Goal: Task Accomplishment & Management: Use online tool/utility

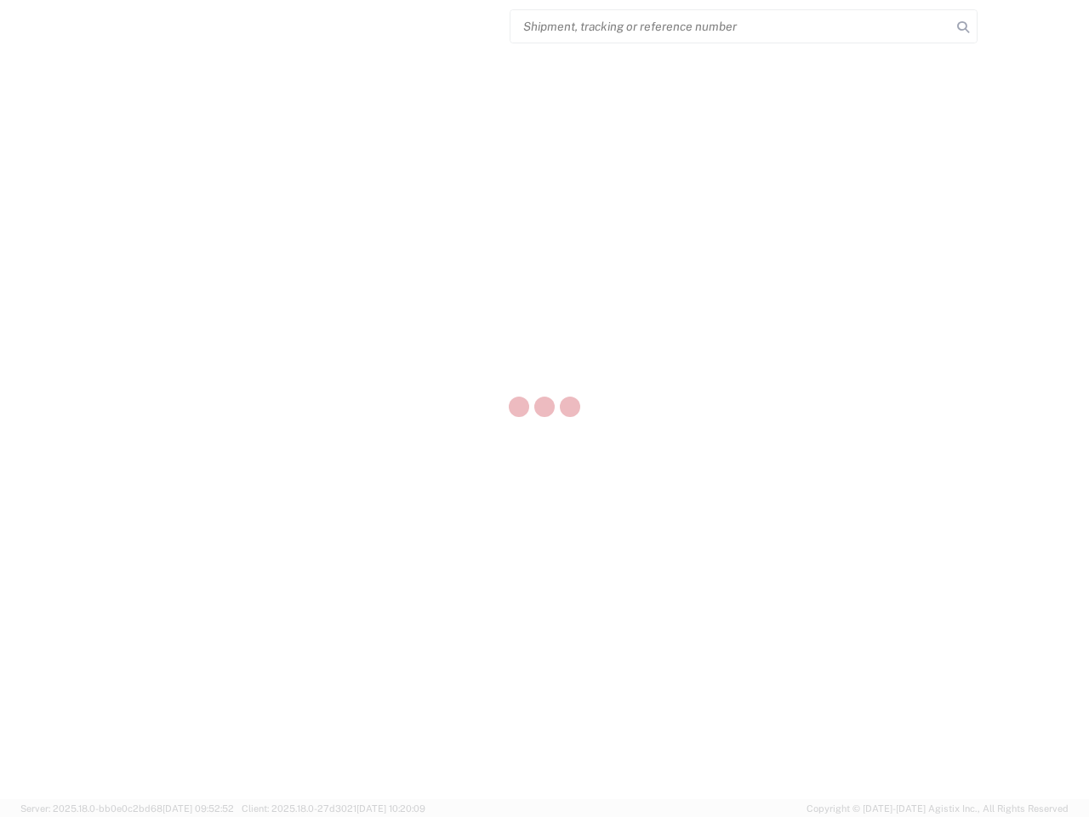
select select "US"
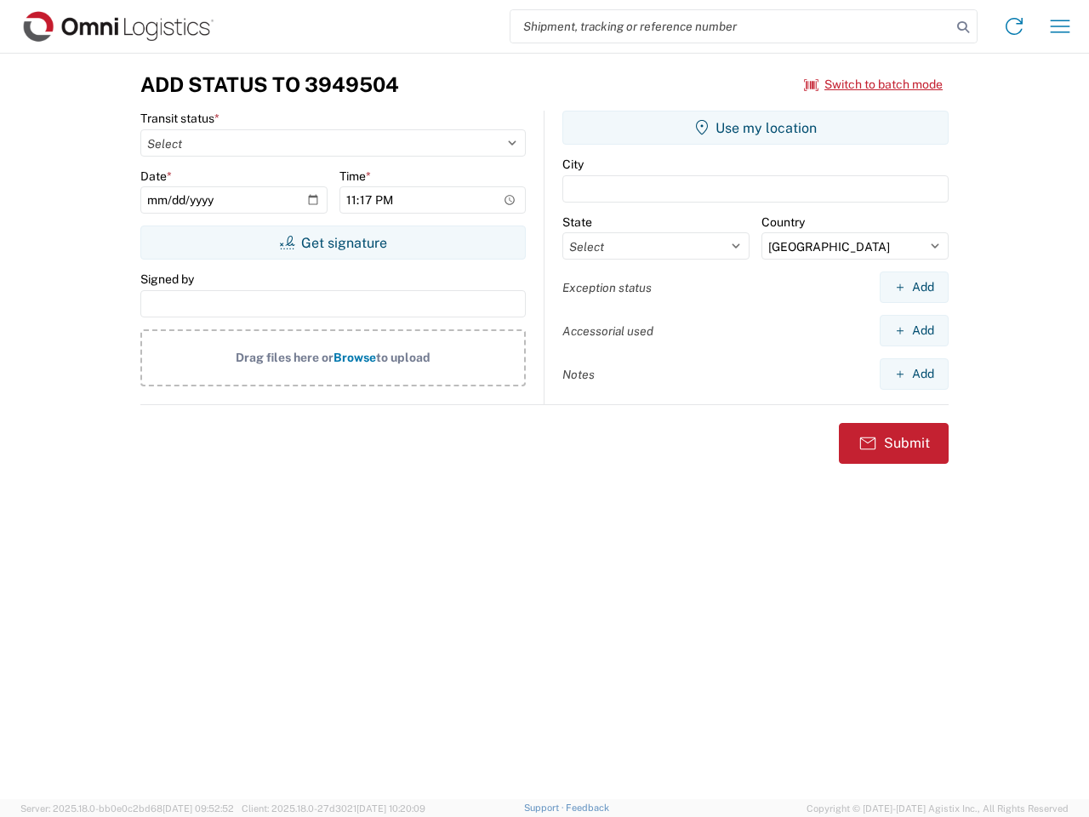
click at [731, 26] on input "search" at bounding box center [730, 26] width 441 height 32
click at [963, 27] on icon at bounding box center [963, 27] width 24 height 24
click at [1014, 26] on icon at bounding box center [1013, 26] width 27 height 27
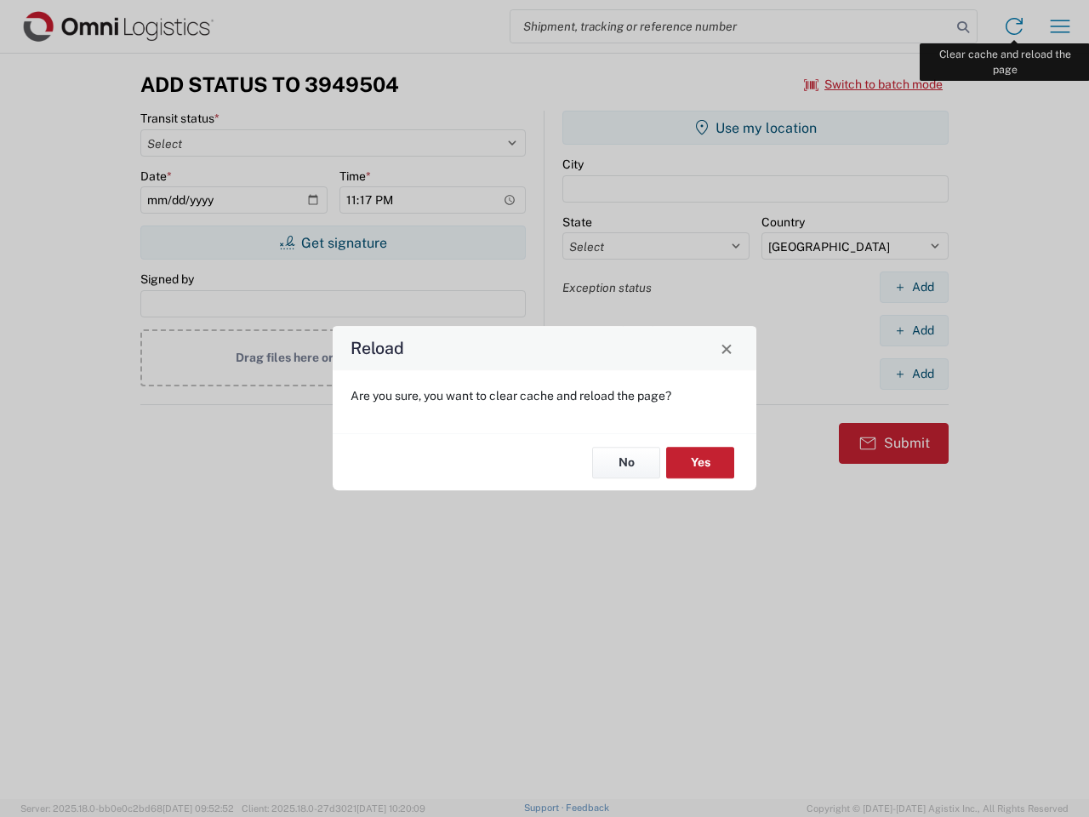
click at [1060, 26] on div "Reload Are you sure, you want to clear cache and reload the page? No Yes" at bounding box center [544, 408] width 1089 height 817
click at [874, 84] on div "Reload Are you sure, you want to clear cache and reload the page? No Yes" at bounding box center [544, 408] width 1089 height 817
click at [333, 242] on div "Reload Are you sure, you want to clear cache and reload the page? No Yes" at bounding box center [544, 408] width 1089 height 817
click at [755, 128] on div "Reload Are you sure, you want to clear cache and reload the page? No Yes" at bounding box center [544, 408] width 1089 height 817
click at [914, 287] on div "Reload Are you sure, you want to clear cache and reload the page? No Yes" at bounding box center [544, 408] width 1089 height 817
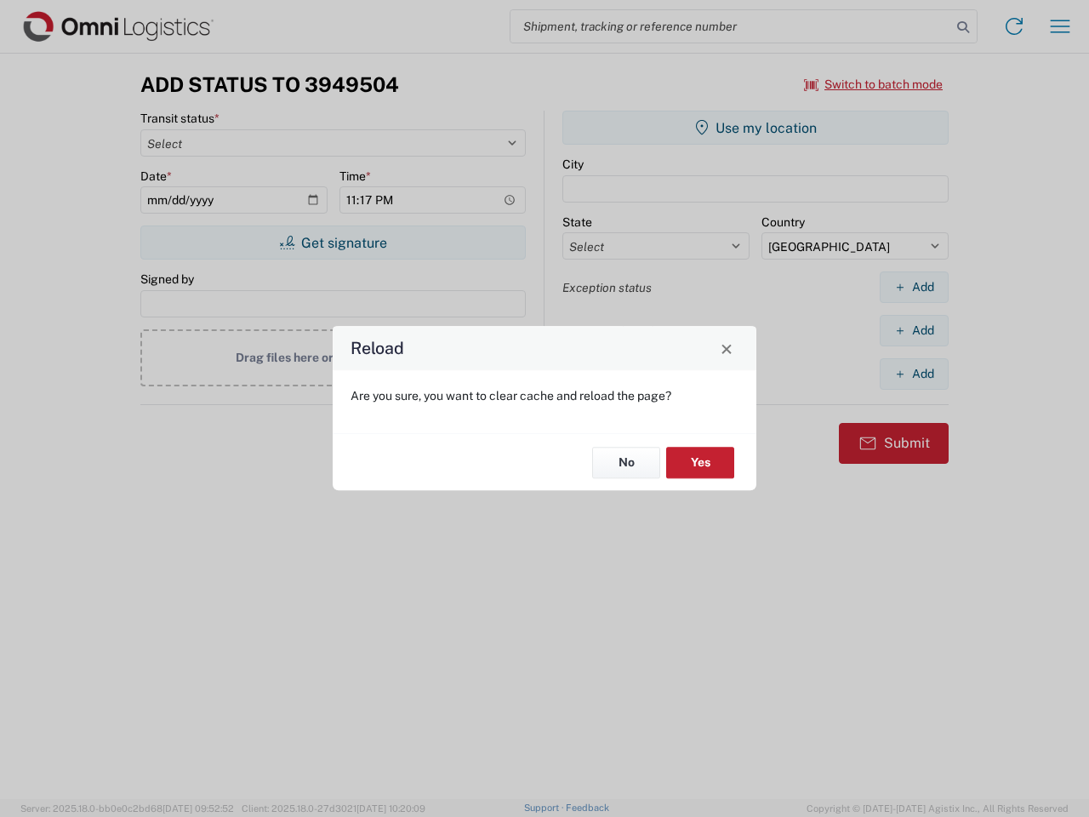
click at [914, 330] on div "Reload Are you sure, you want to clear cache and reload the page? No Yes" at bounding box center [544, 408] width 1089 height 817
click at [914, 373] on div "Reload Are you sure, you want to clear cache and reload the page? No Yes" at bounding box center [544, 408] width 1089 height 817
